Goal: Check status: Check status

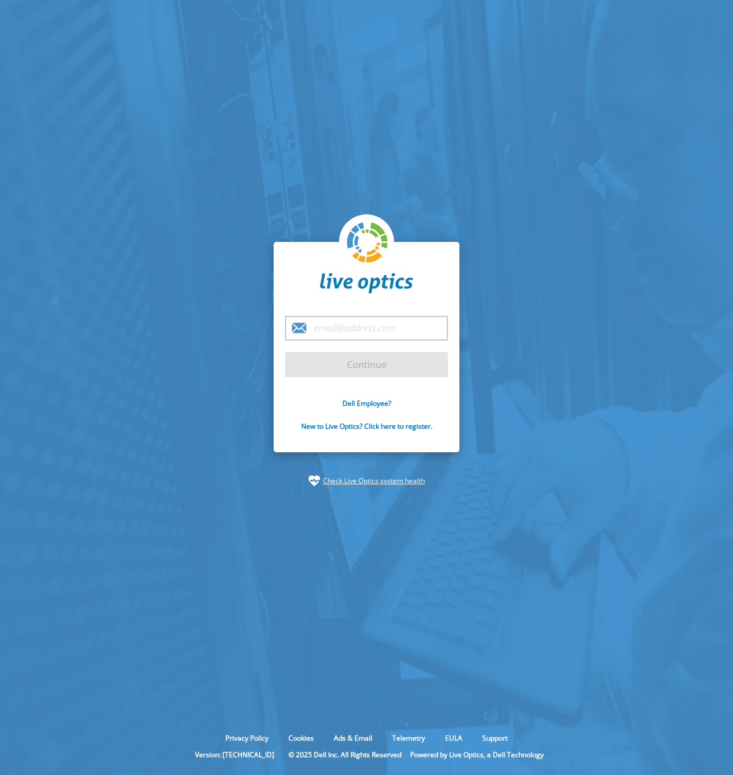
type input "[EMAIL_ADDRESS][DOMAIN_NAME]"
click at [388, 359] on input "Continue" at bounding box center [366, 364] width 163 height 25
click at [372, 364] on input "Continue" at bounding box center [366, 364] width 163 height 25
click at [282, 394] on div "jramirez@redesign-group.com Continue Dell Employee? New to Live Optics? Click h…" at bounding box center [367, 347] width 186 height 210
click at [322, 372] on input "Continue" at bounding box center [366, 364] width 163 height 25
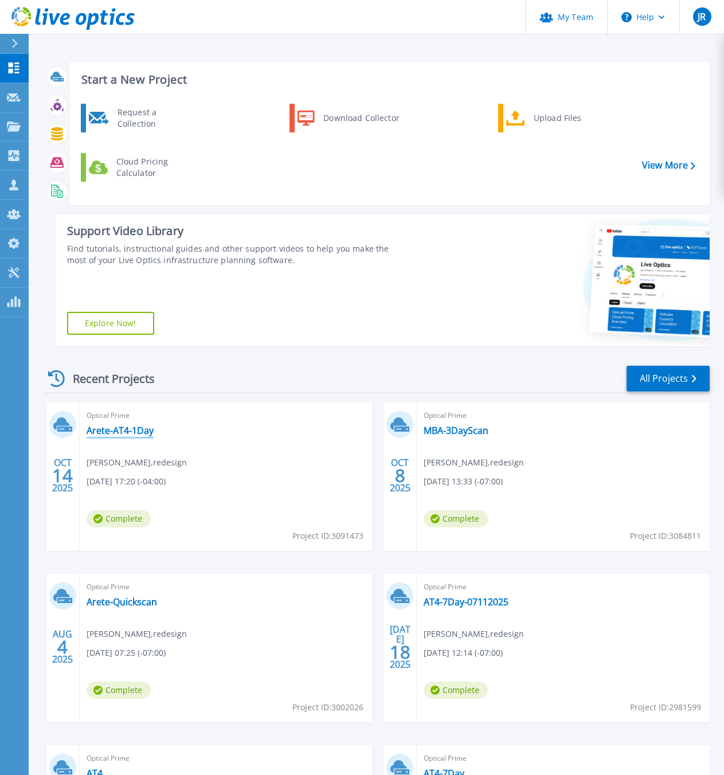
click at [130, 431] on link "Arete-AT4-1Day" at bounding box center [120, 430] width 67 height 11
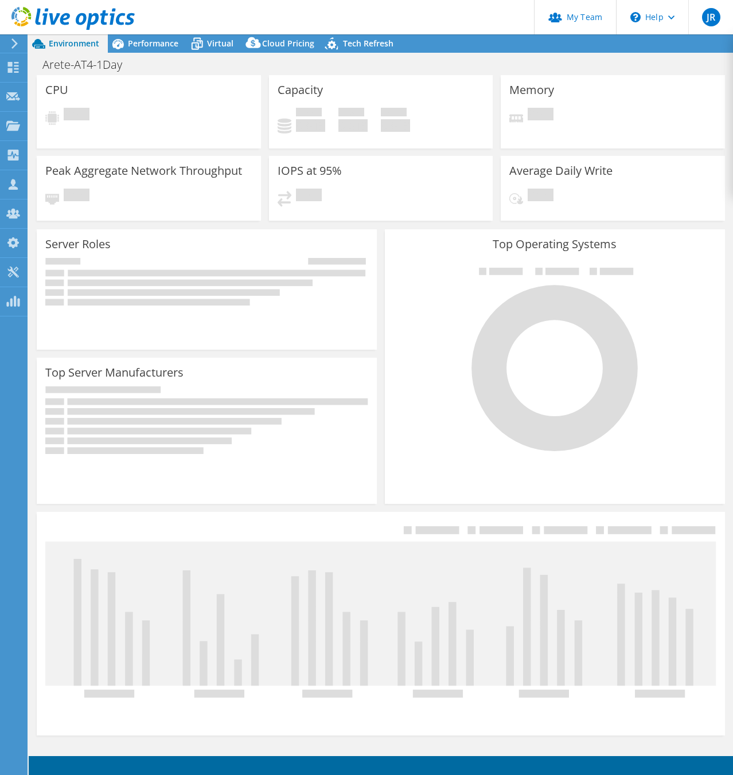
select select "USD"
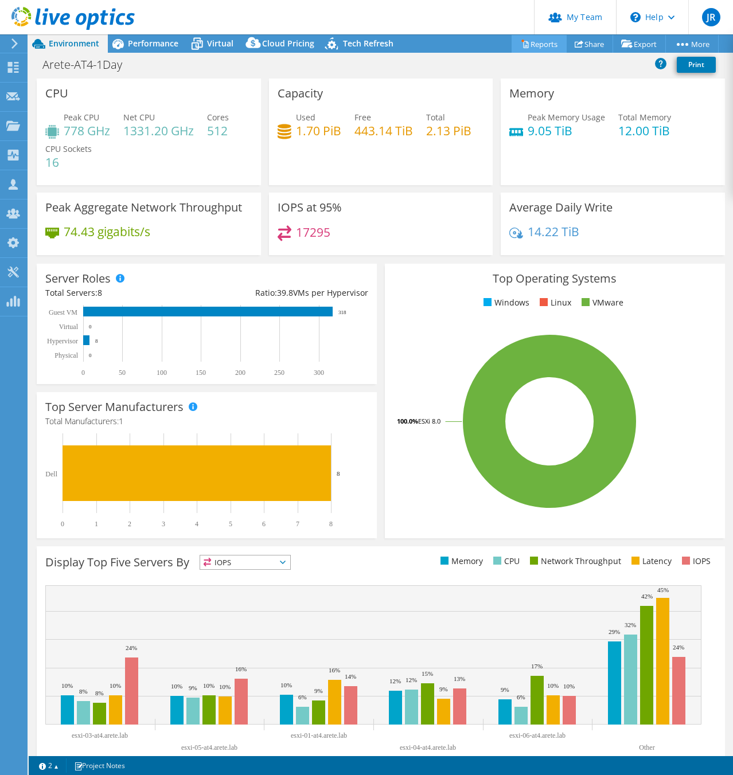
click at [531, 44] on link "Reports" at bounding box center [539, 44] width 55 height 18
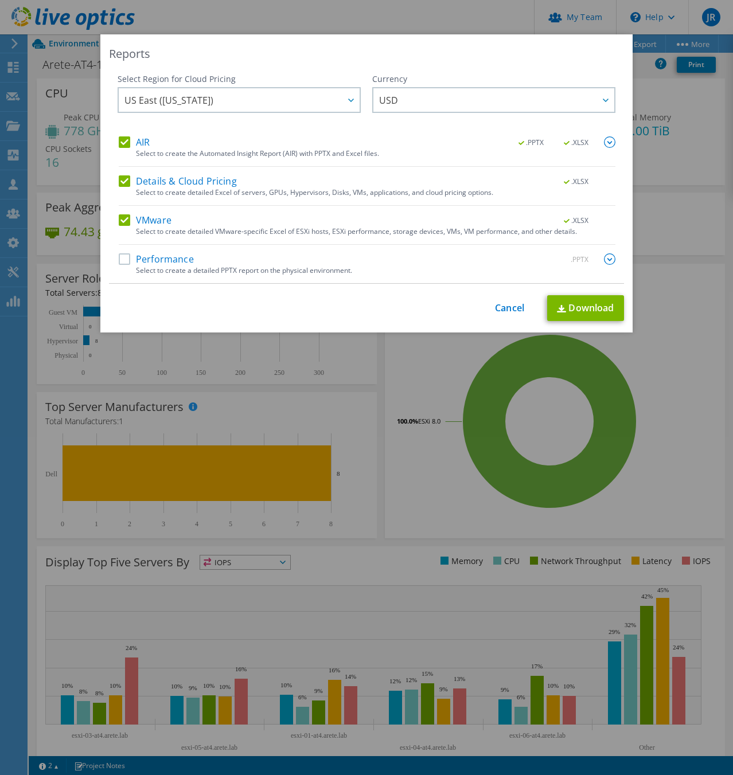
click at [119, 143] on label "AIR" at bounding box center [134, 142] width 31 height 11
click at [0, 0] on input "AIR" at bounding box center [0, 0] width 0 height 0
click at [119, 183] on label "Details & Cloud Pricing" at bounding box center [178, 181] width 118 height 11
click at [0, 0] on input "Details & Cloud Pricing" at bounding box center [0, 0] width 0 height 0
click at [495, 307] on link "Cancel" at bounding box center [509, 308] width 29 height 11
